Goal: Transaction & Acquisition: Purchase product/service

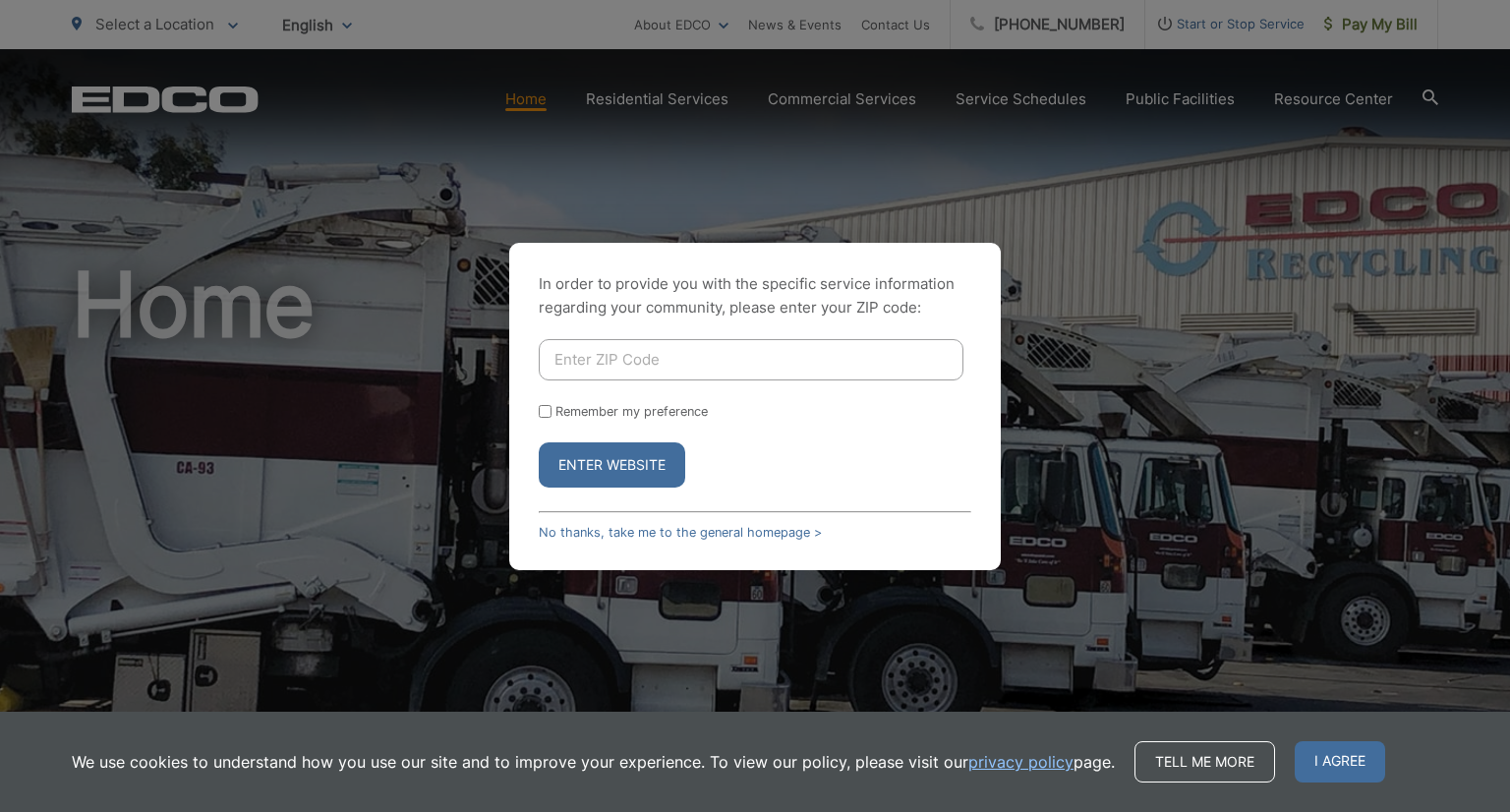
click at [719, 354] on input "Enter ZIP Code" at bounding box center [751, 360] width 424 height 41
type input "92025"
click at [622, 466] on button "Enter Website" at bounding box center [612, 465] width 146 height 45
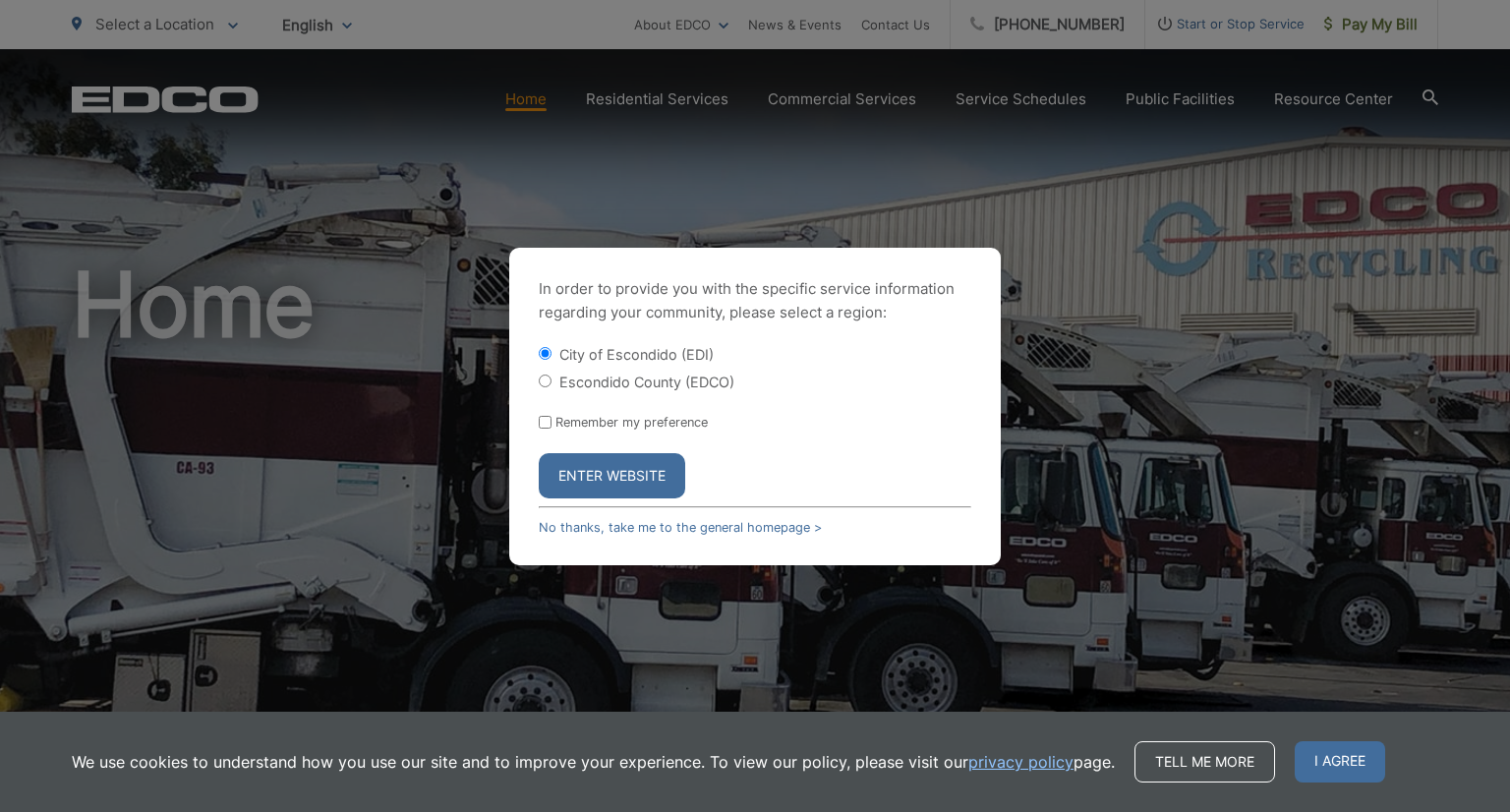
click at [539, 378] on input "Escondido County (EDCO)" at bounding box center [545, 380] width 13 height 13
radio input "true"
click at [602, 472] on button "Enter Website" at bounding box center [612, 476] width 146 height 45
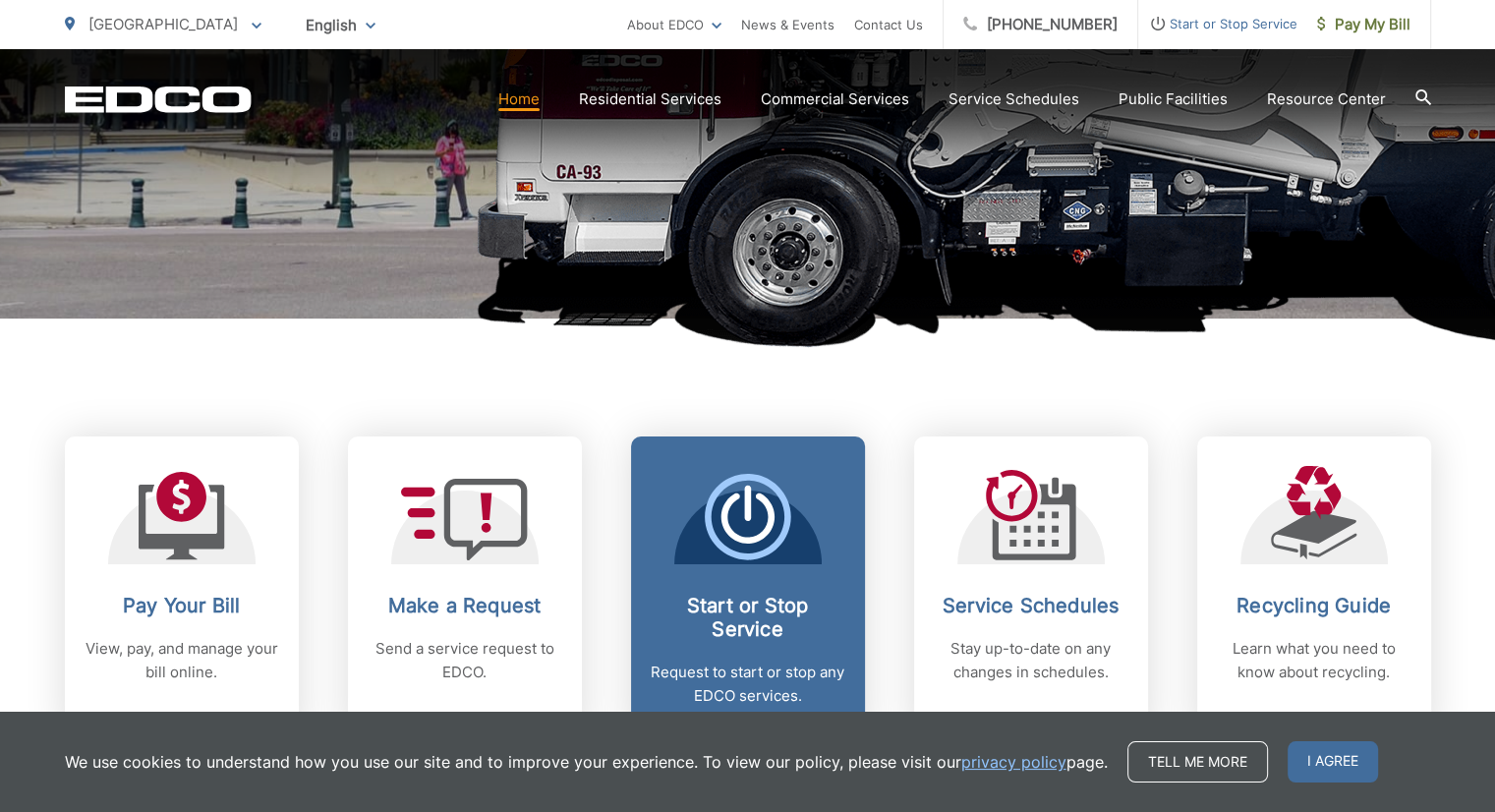
scroll to position [589, 0]
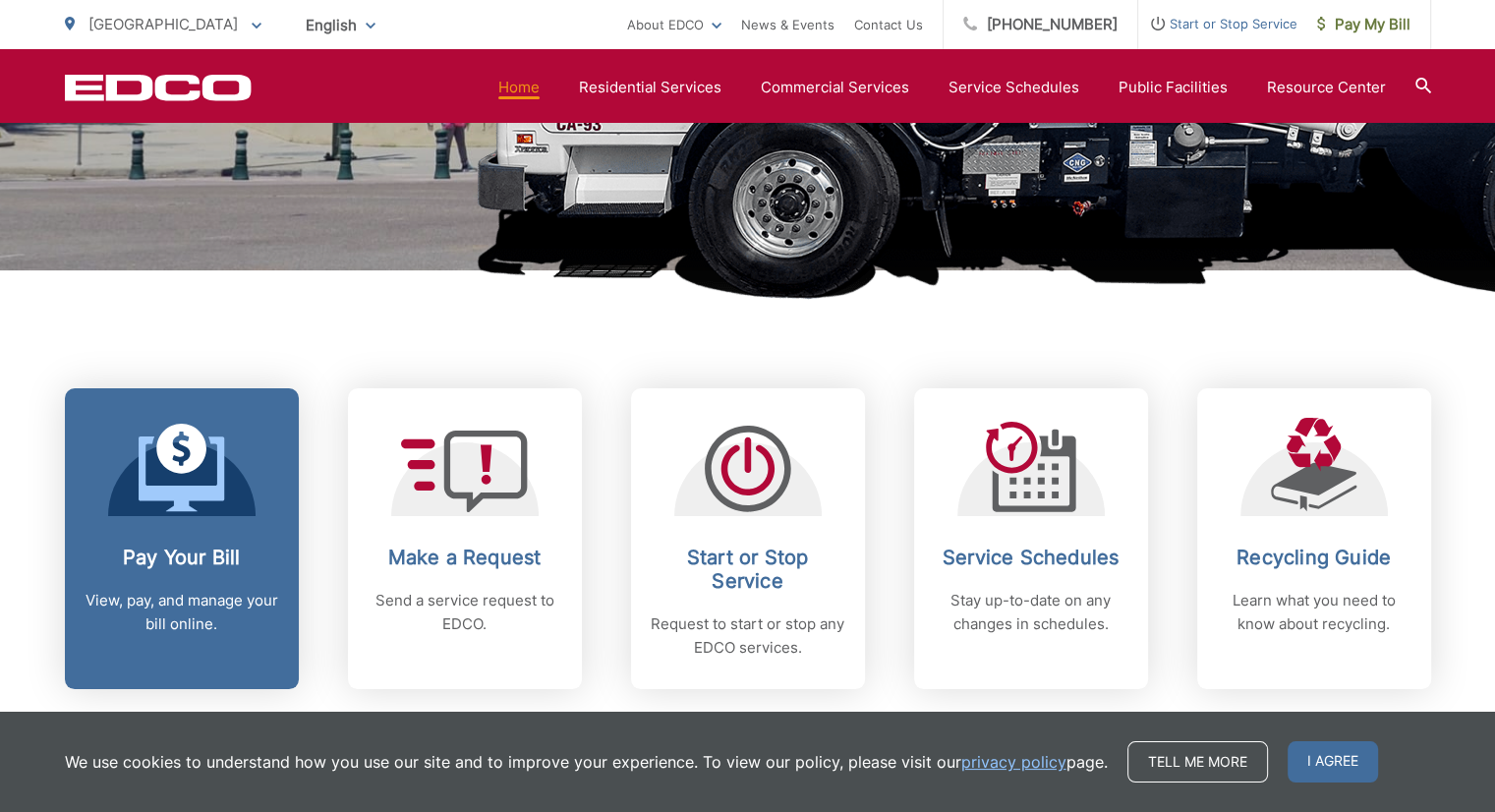
click at [177, 463] on icon at bounding box center [181, 448] width 50 height 50
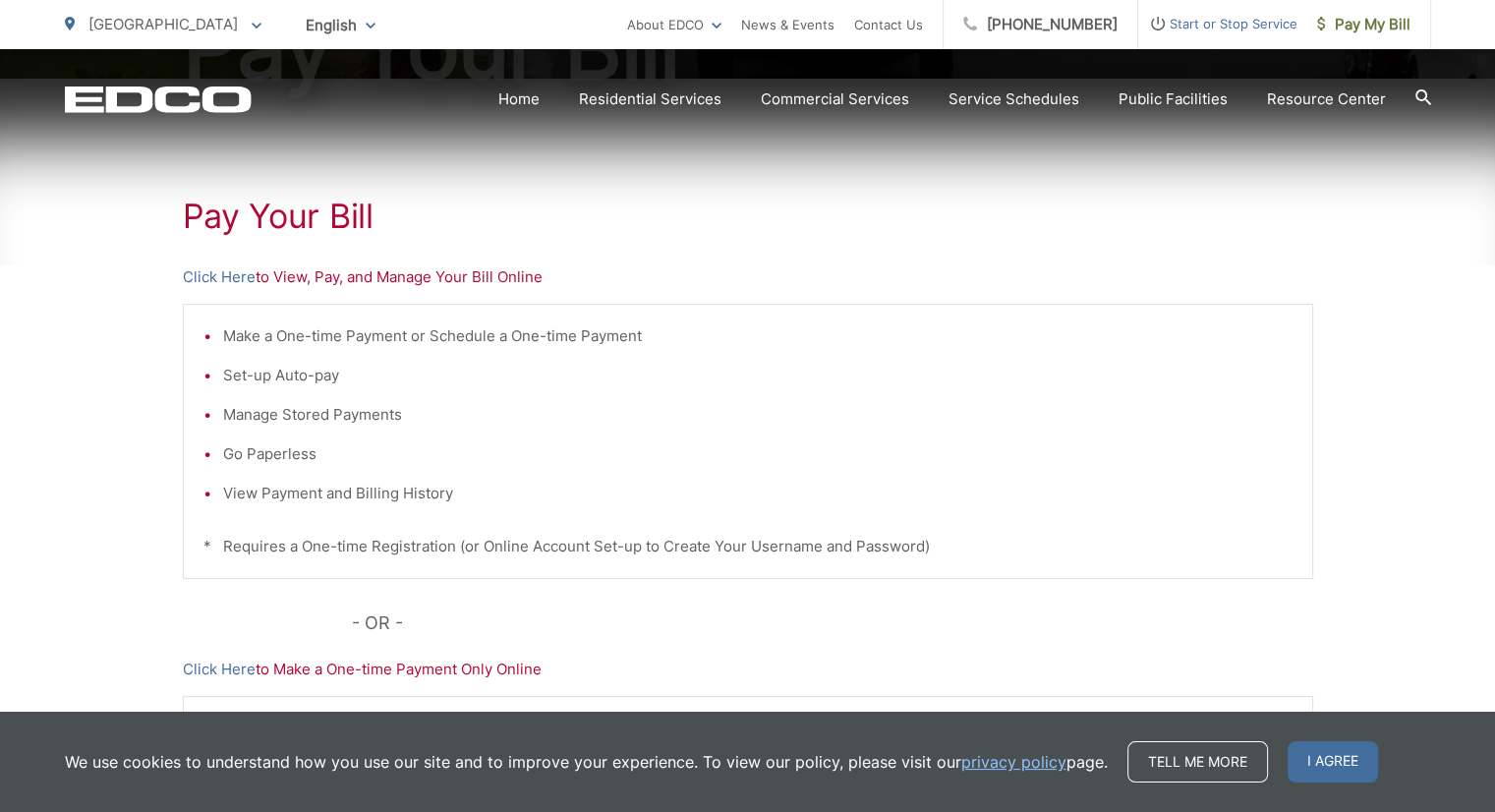
scroll to position [491, 0]
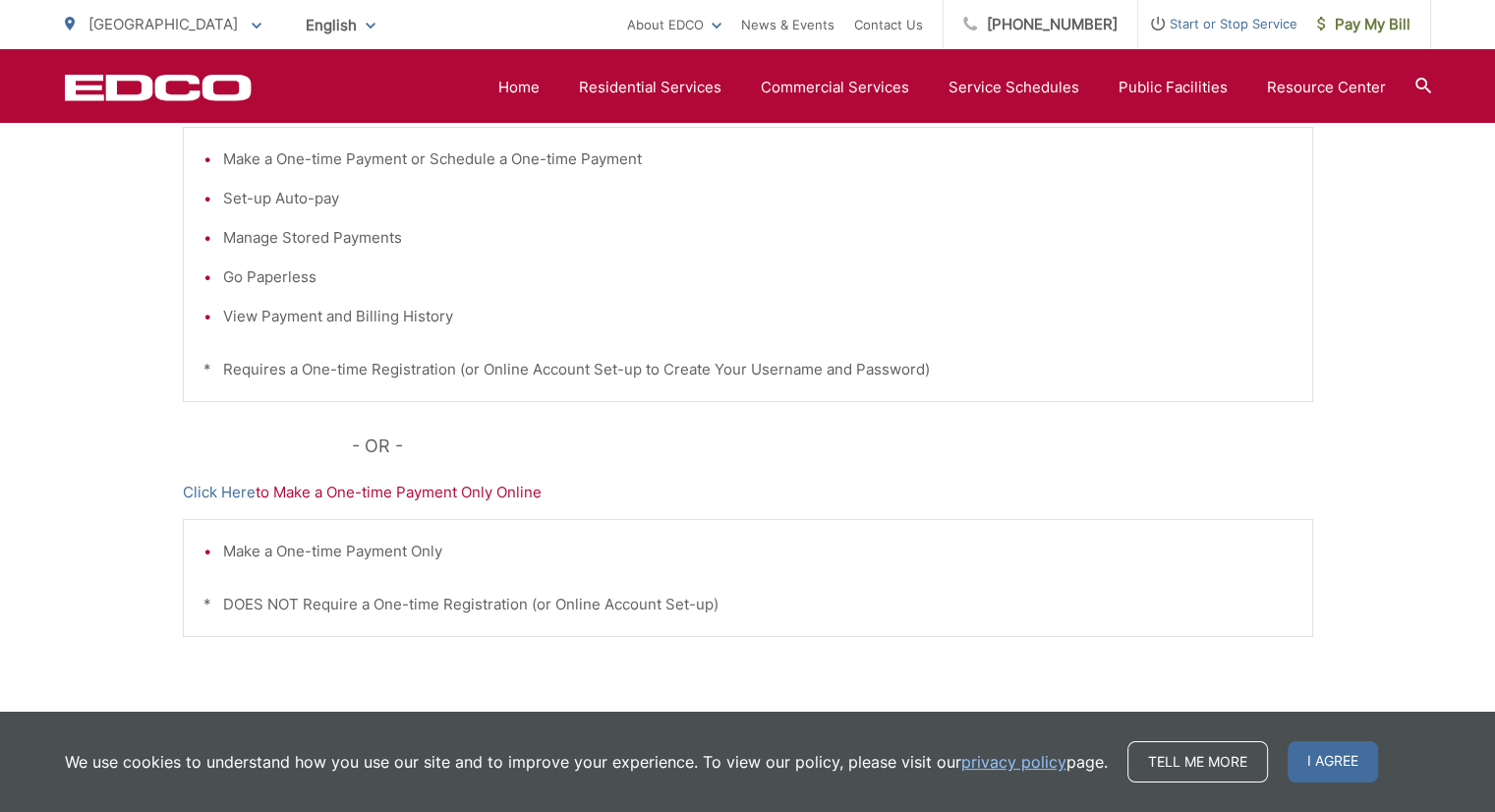
click at [334, 499] on p "Click Here to Make a One-time Payment Only Online" at bounding box center [747, 492] width 1130 height 24
click at [346, 548] on li "Make a One-time Payment Only" at bounding box center [757, 552] width 1069 height 24
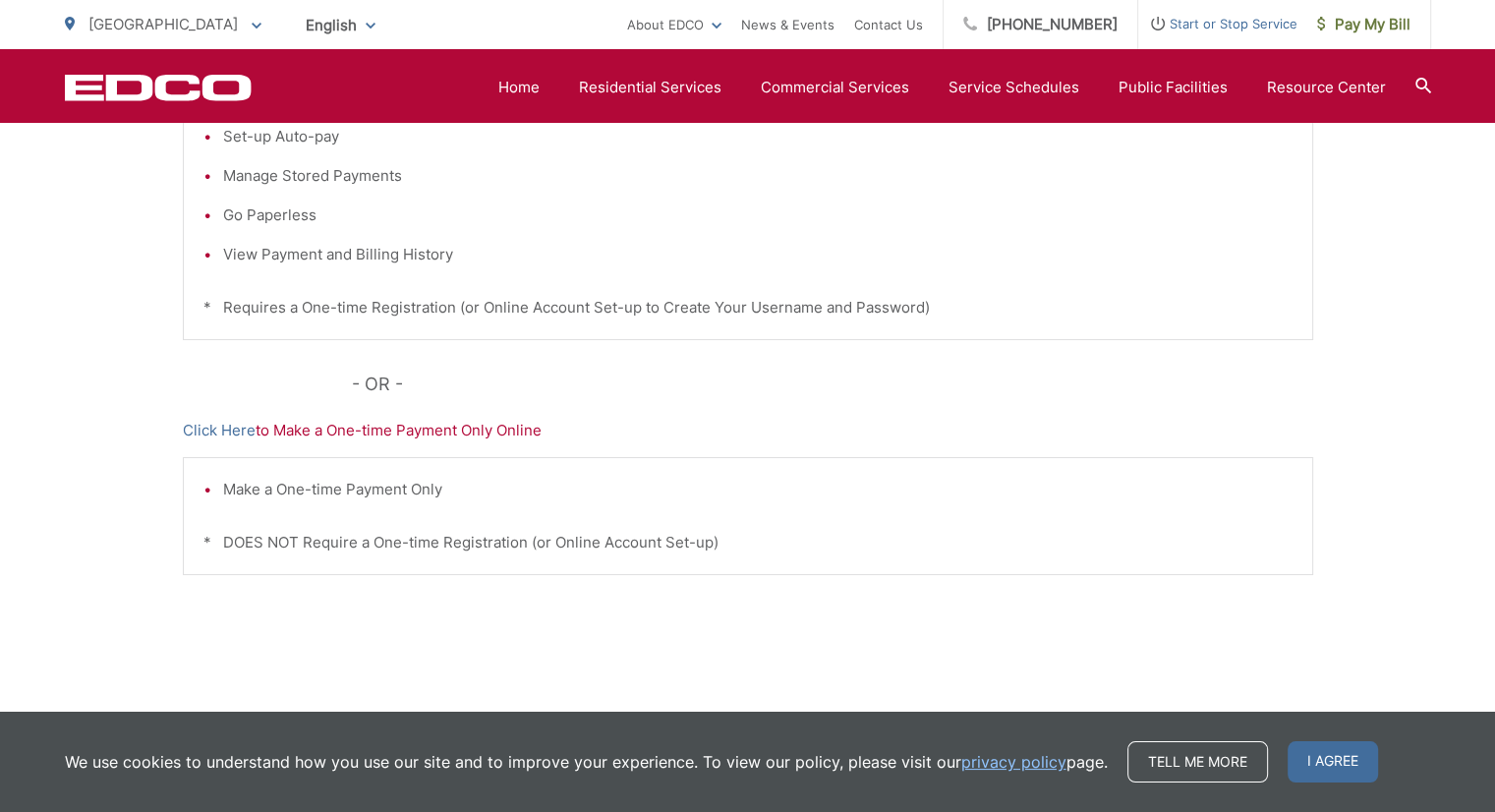
scroll to position [586, 0]
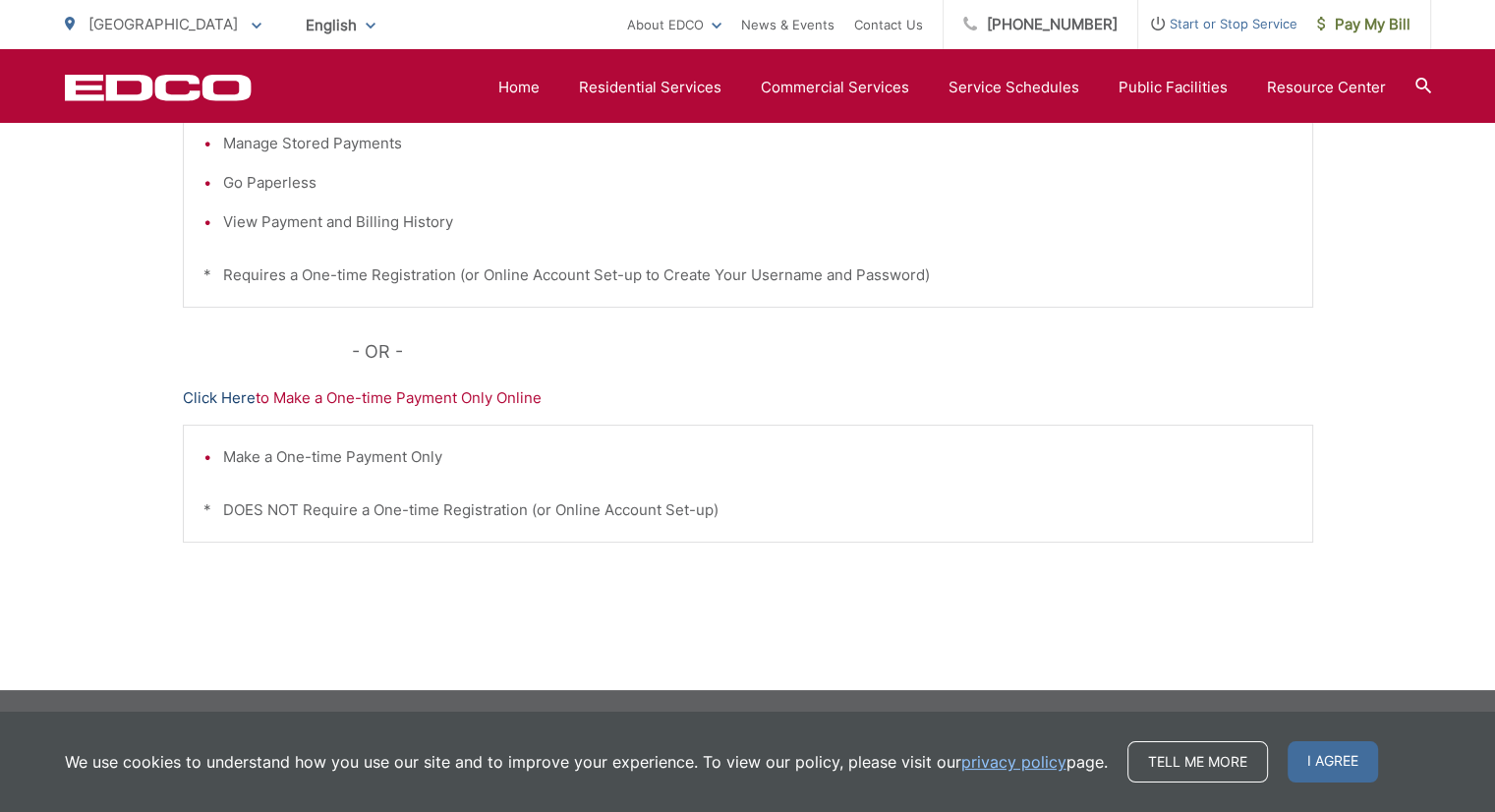
click at [209, 398] on link "Click Here" at bounding box center [219, 398] width 73 height 24
click at [217, 393] on link "Click Here" at bounding box center [219, 398] width 73 height 24
